Goal: Information Seeking & Learning: Learn about a topic

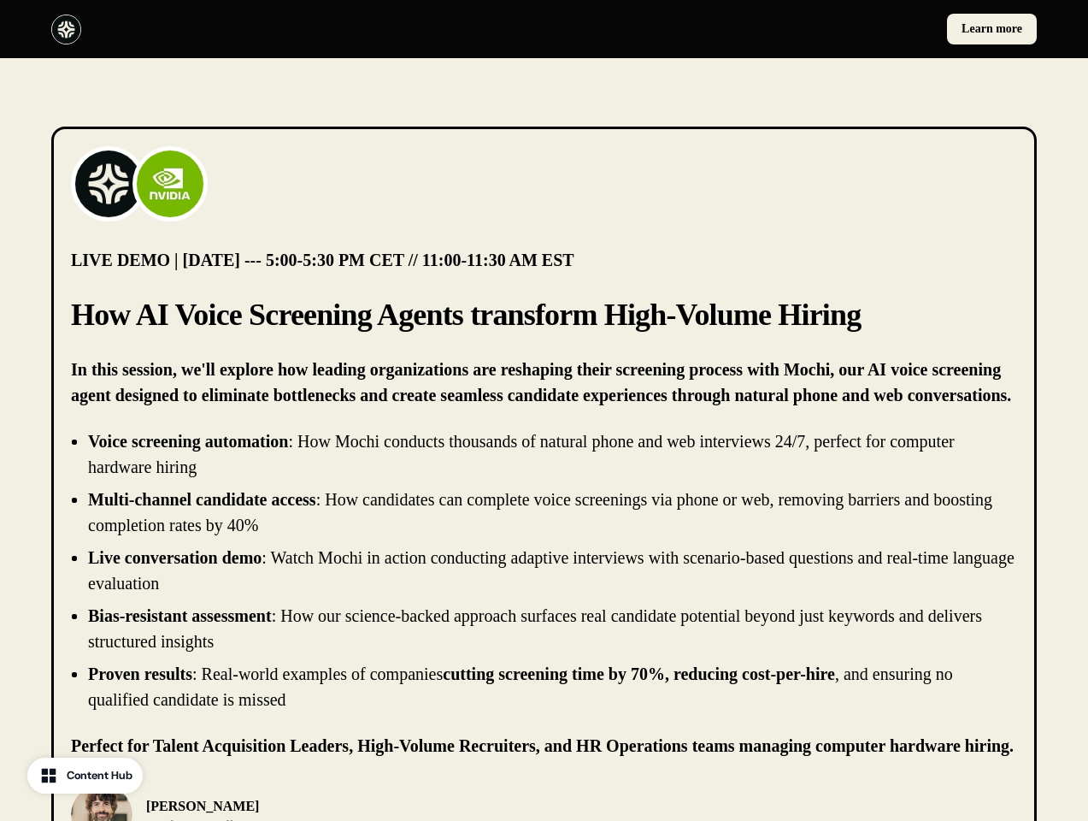
click at [544, 29] on div "Learn more" at bounding box center [544, 29] width 1088 height 58
click at [294, 29] on div at bounding box center [294, 30] width 486 height 30
click at [794, 29] on div "Learn more" at bounding box center [794, 29] width 486 height 31
click at [109, 184] on img at bounding box center [108, 184] width 68 height 68
click at [170, 184] on img at bounding box center [170, 184] width 68 height 68
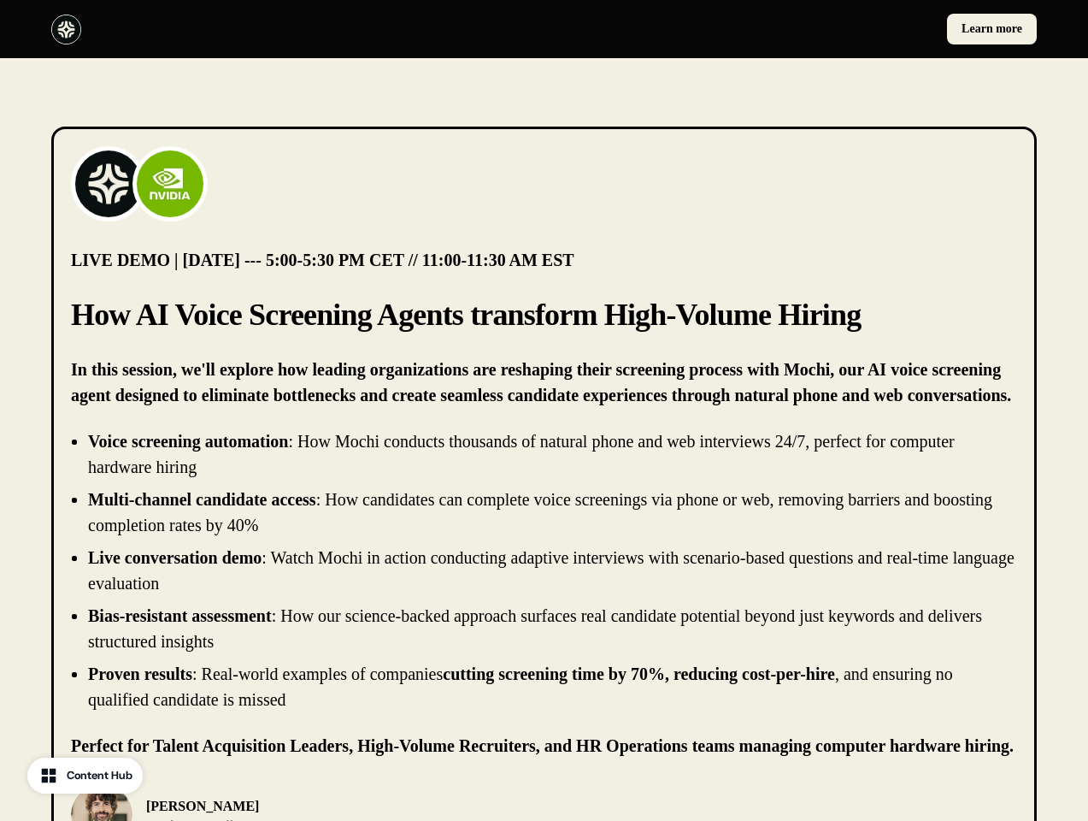
click at [544, 570] on li "Live conversation demo : Watch Mochi in action conducting adaptive interviews w…" at bounding box center [552, 569] width 929 height 51
click at [544, 802] on div "[PERSON_NAME] Chief Product Officer, [PERSON_NAME]" at bounding box center [544, 815] width 946 height 62
click at [303, 802] on div "[PERSON_NAME] Chief Product Officer, [PERSON_NAME]" at bounding box center [302, 815] width 463 height 62
click at [102, 802] on img at bounding box center [102, 815] width 62 height 62
click at [221, 809] on p "[PERSON_NAME]" at bounding box center [248, 806] width 204 height 21
